Goal: Task Accomplishment & Management: Use online tool/utility

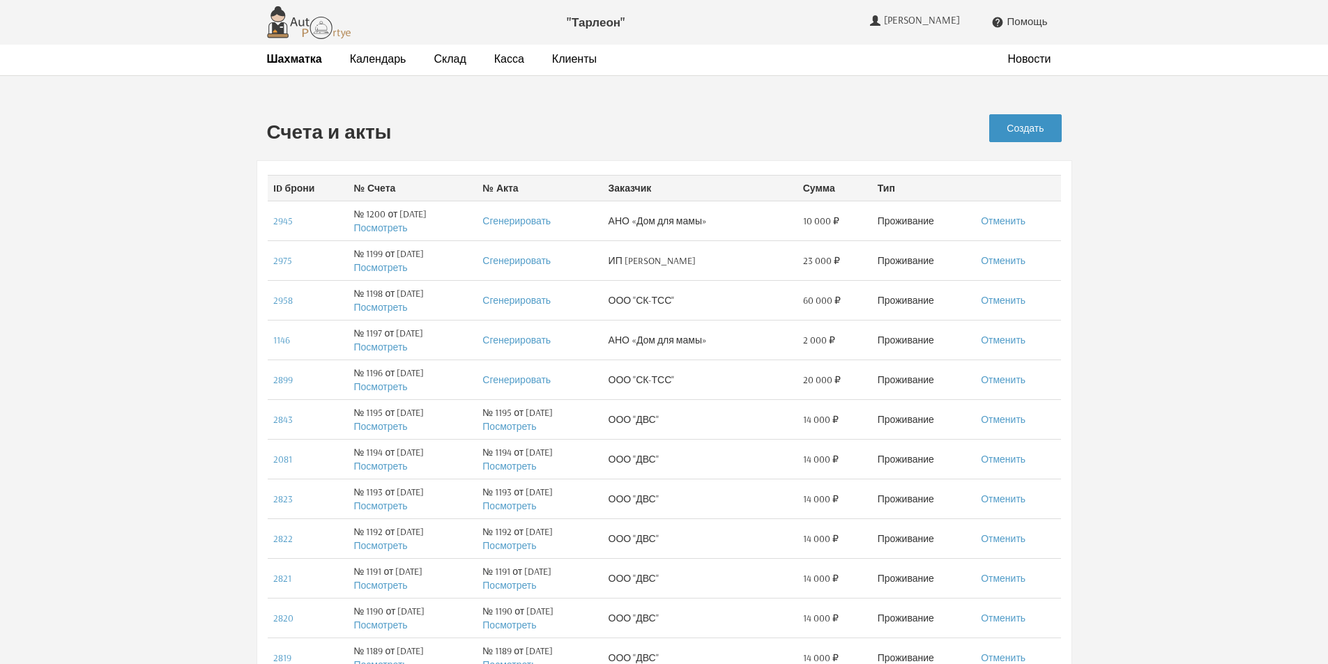
click at [1026, 127] on link "Создать" at bounding box center [1025, 128] width 72 height 28
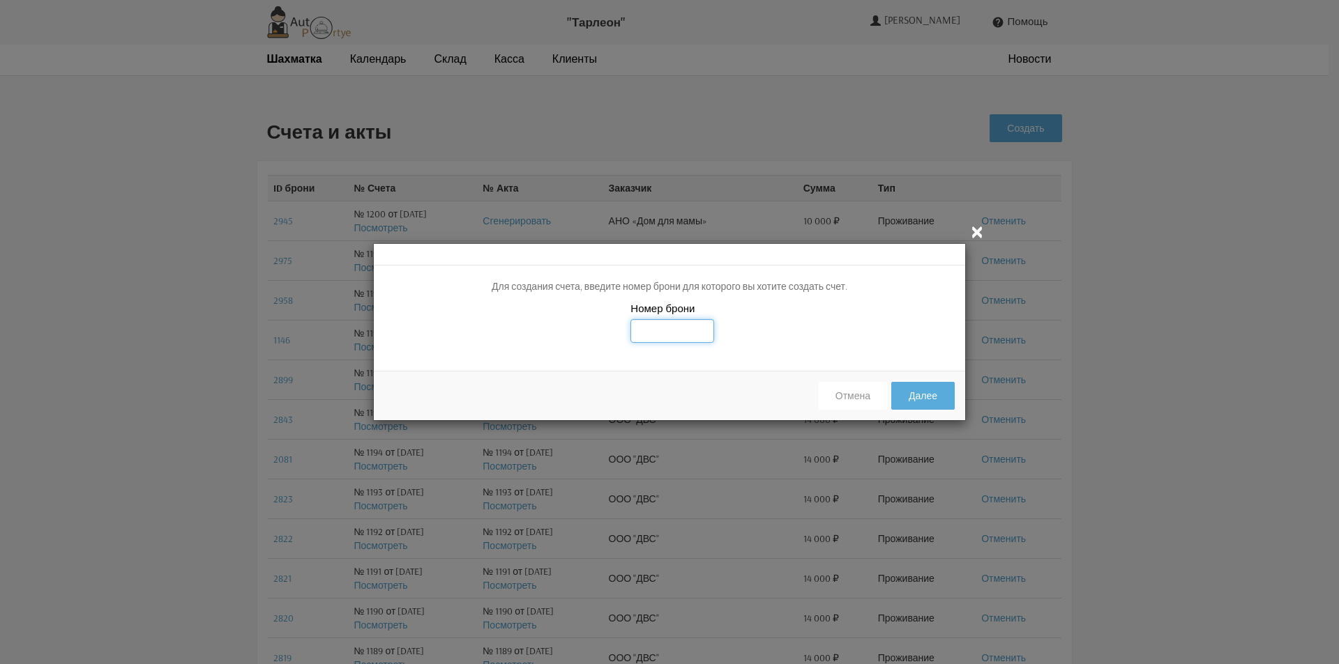
click at [683, 329] on input "text" at bounding box center [672, 331] width 84 height 24
type input "3011"
click at [917, 395] on button "Далее" at bounding box center [922, 396] width 63 height 28
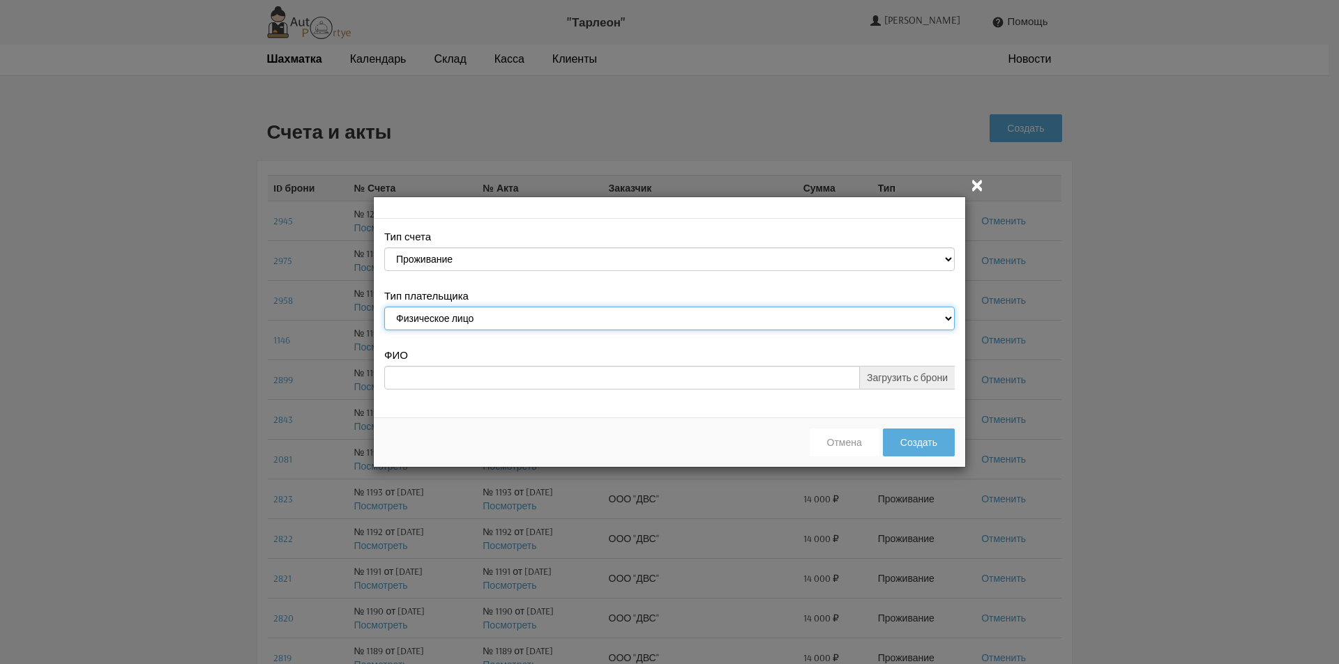
click at [584, 320] on select "Физическое лицо Юридическое лицо" at bounding box center [669, 319] width 570 height 24
select select "legal_entity"
click at [384, 309] on select "Физическое лицо Юридическое лицо" at bounding box center [669, 319] width 570 height 24
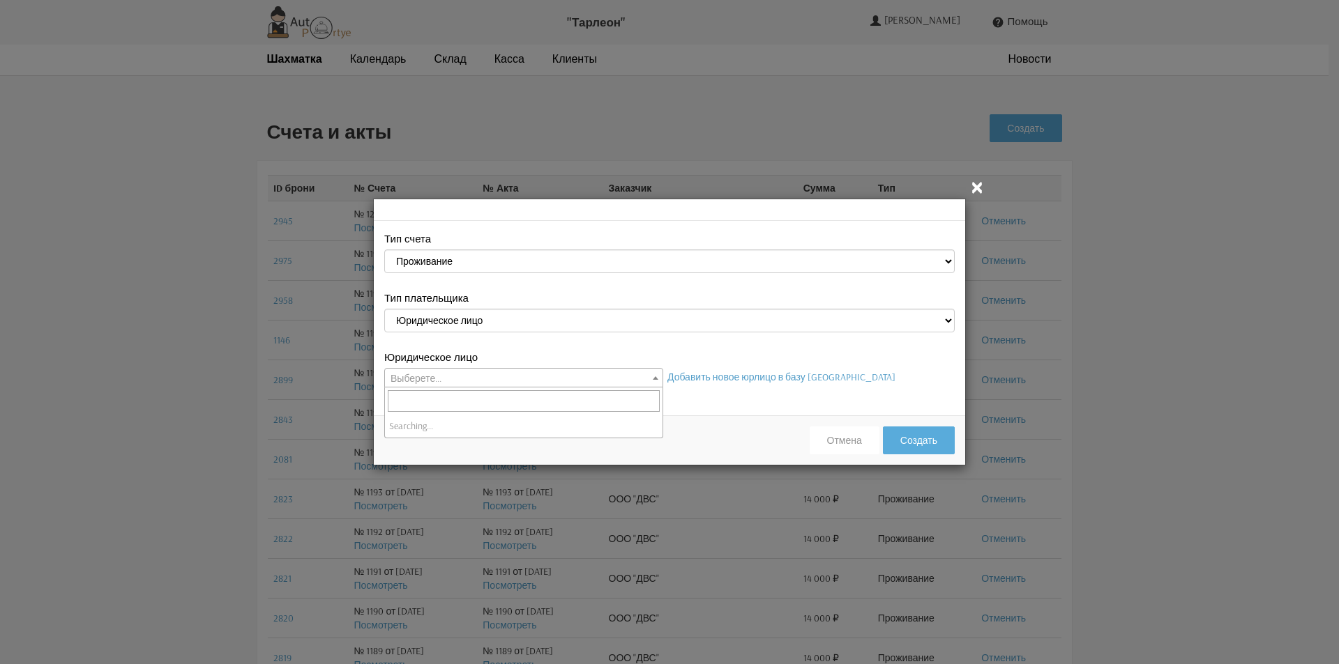
click at [492, 375] on span "Выберете..." at bounding box center [524, 379] width 278 height 20
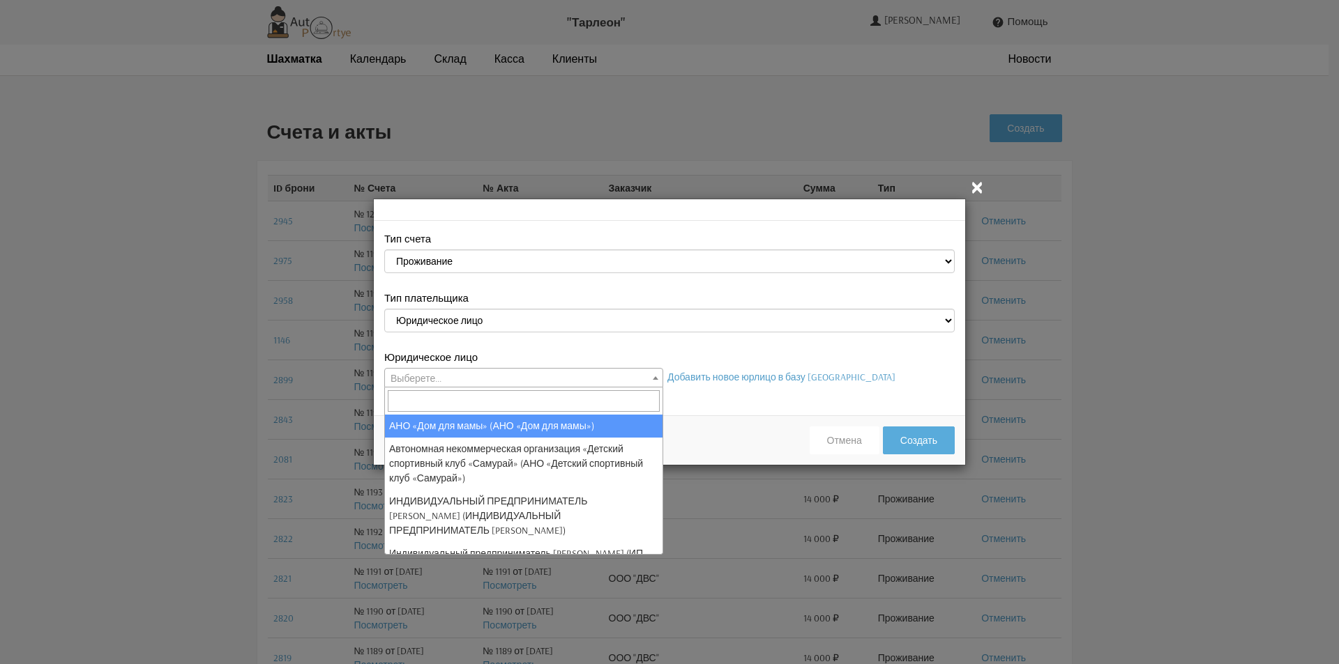
select select "26"
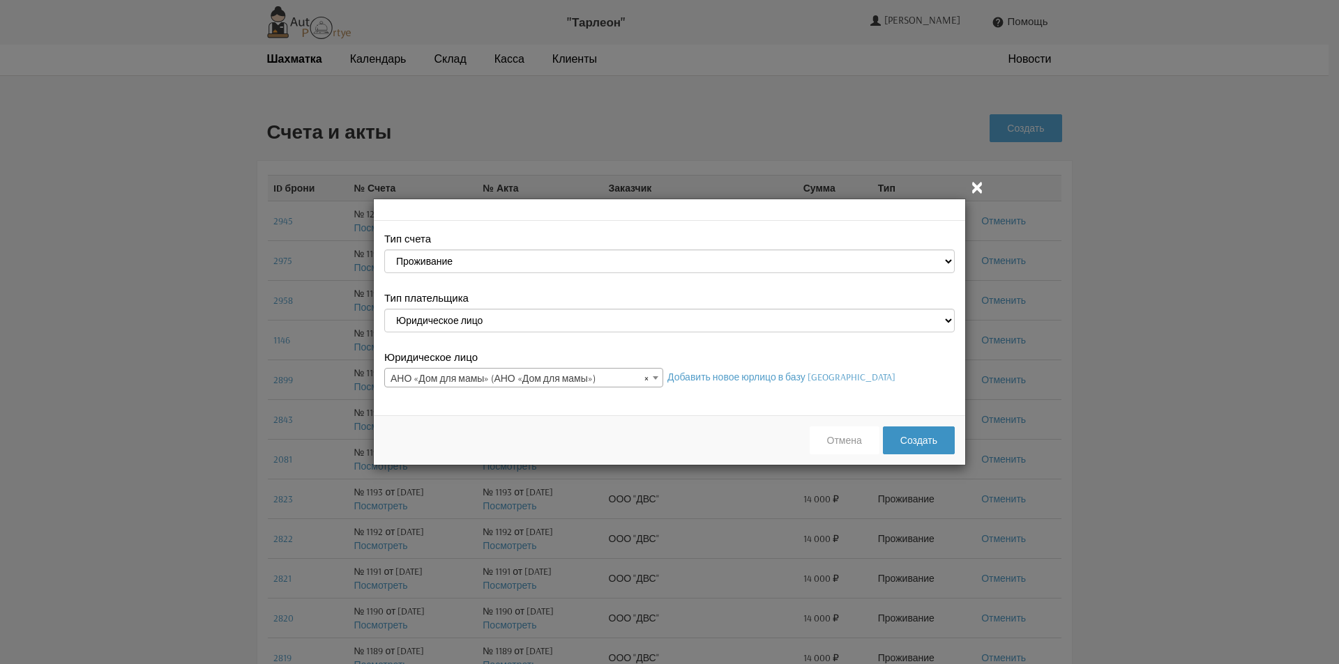
click at [933, 443] on button "Создать" at bounding box center [919, 441] width 72 height 28
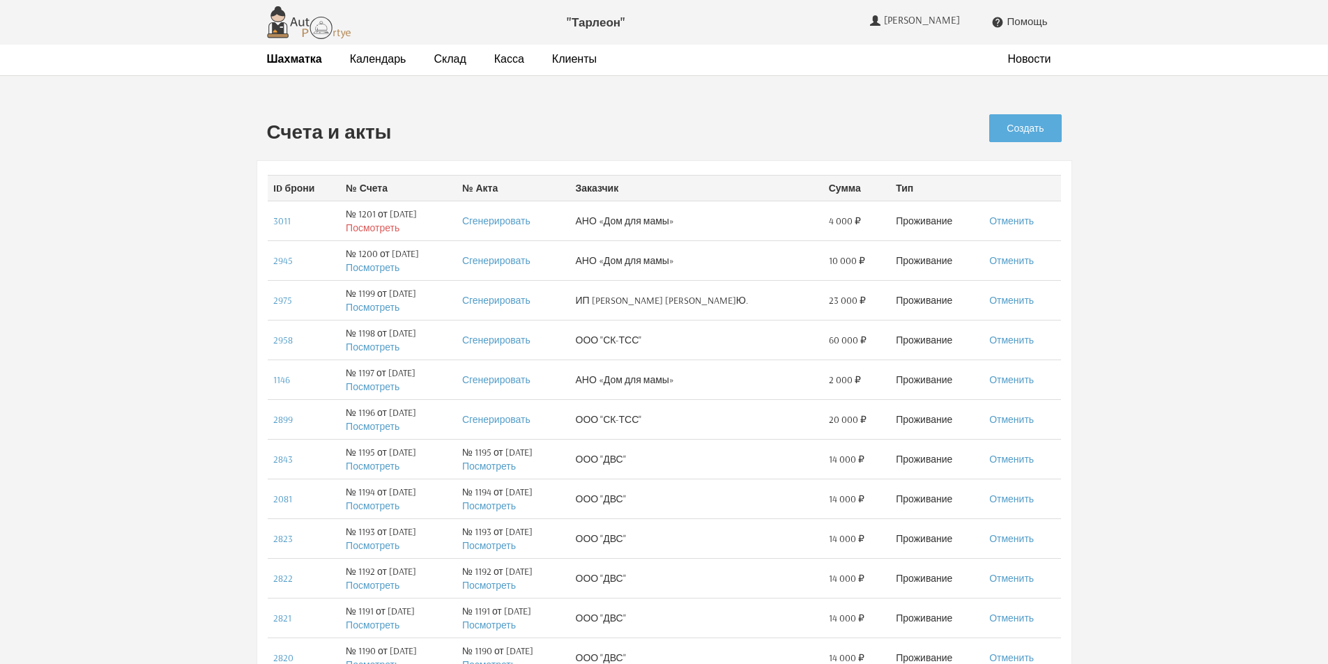
click at [379, 225] on link "Посмотреть" at bounding box center [373, 228] width 54 height 13
click at [290, 63] on strong "Шахматка" at bounding box center [294, 59] width 55 height 14
